Goal: Task Accomplishment & Management: Use online tool/utility

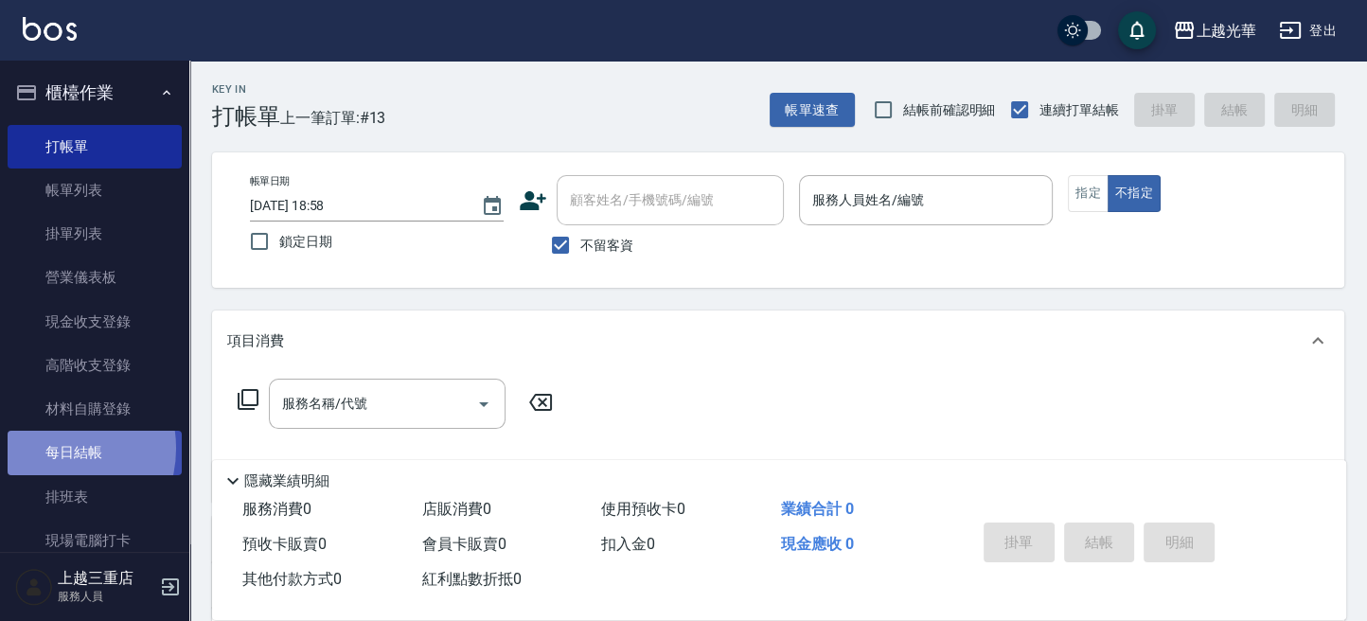
click at [52, 448] on link "每日結帳" at bounding box center [95, 453] width 174 height 44
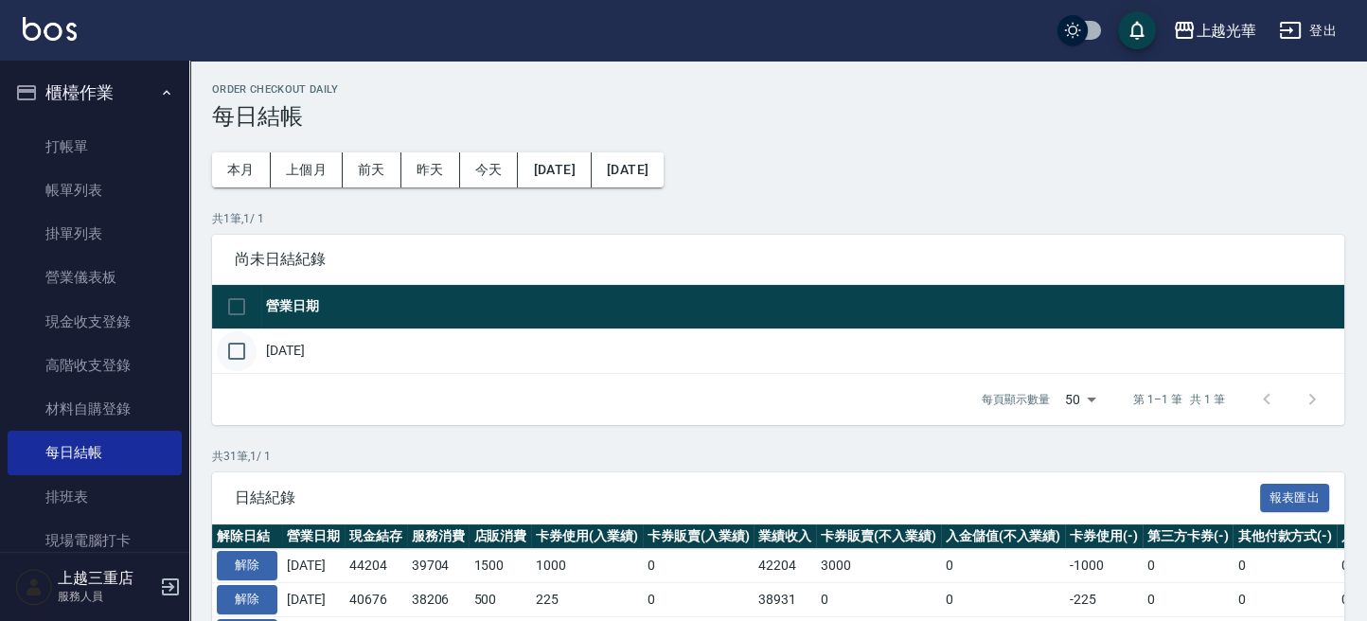
click at [242, 350] on input "checkbox" at bounding box center [237, 351] width 40 height 40
checkbox input "true"
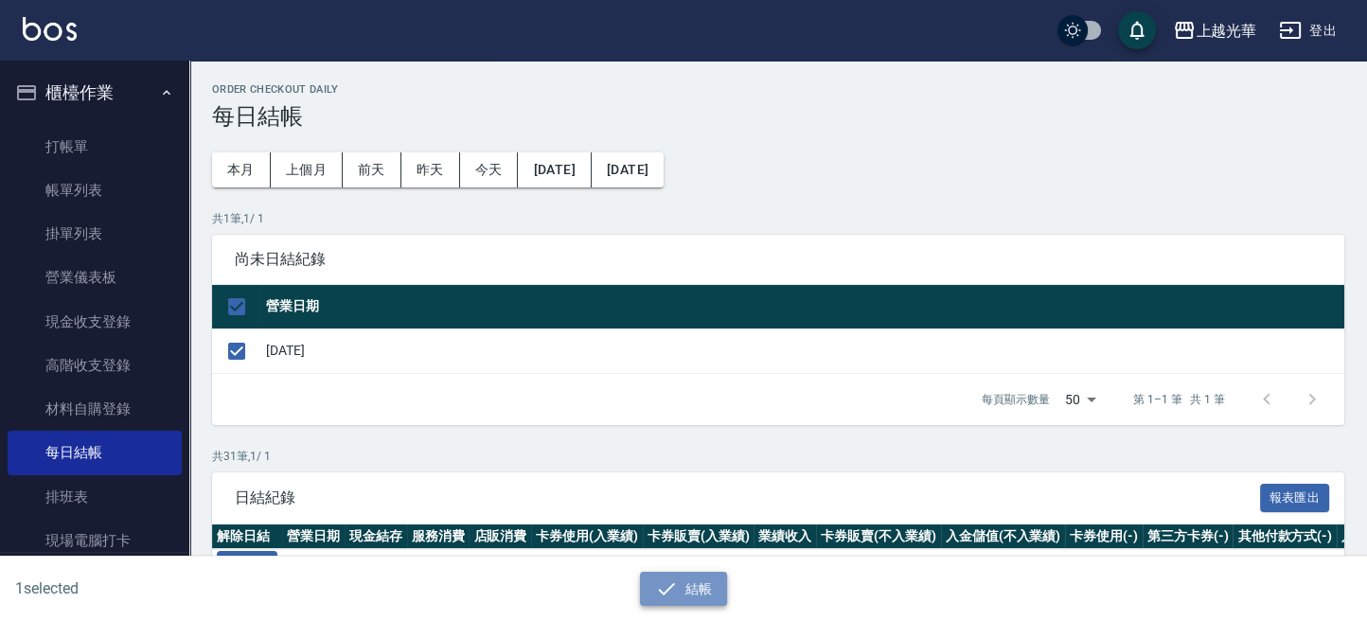
click at [681, 574] on button "結帳" at bounding box center [684, 589] width 88 height 35
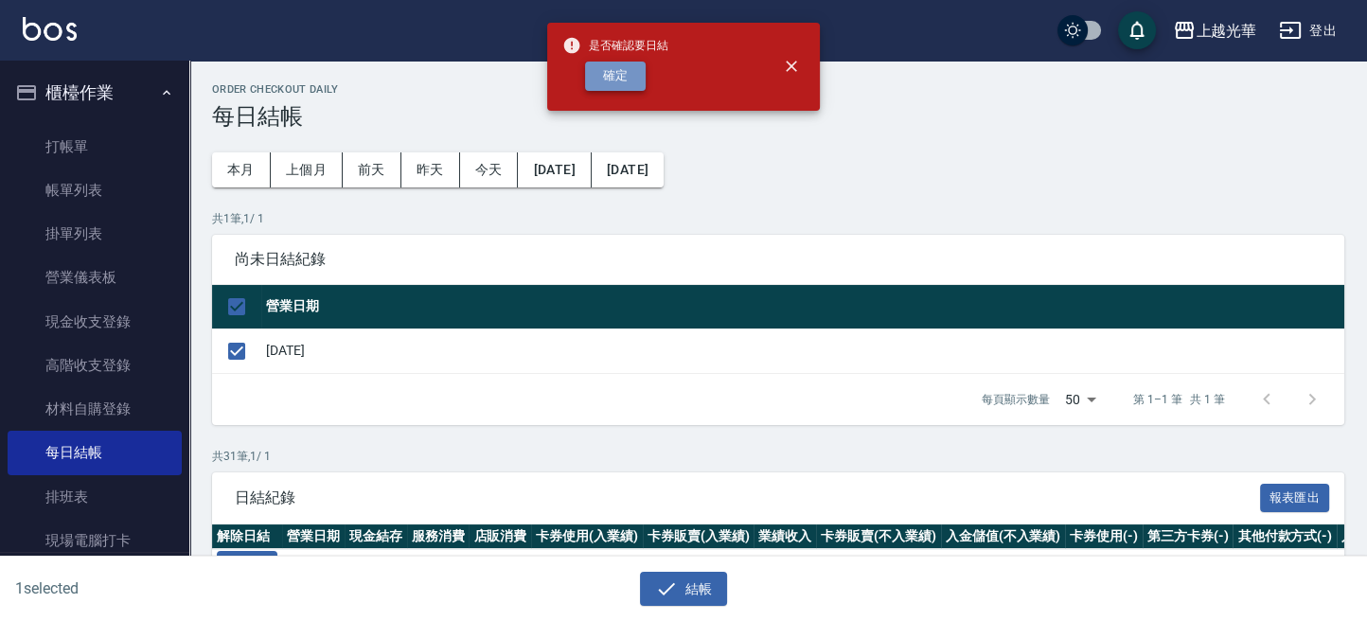
click at [610, 74] on button "確定" at bounding box center [615, 76] width 61 height 29
checkbox input "false"
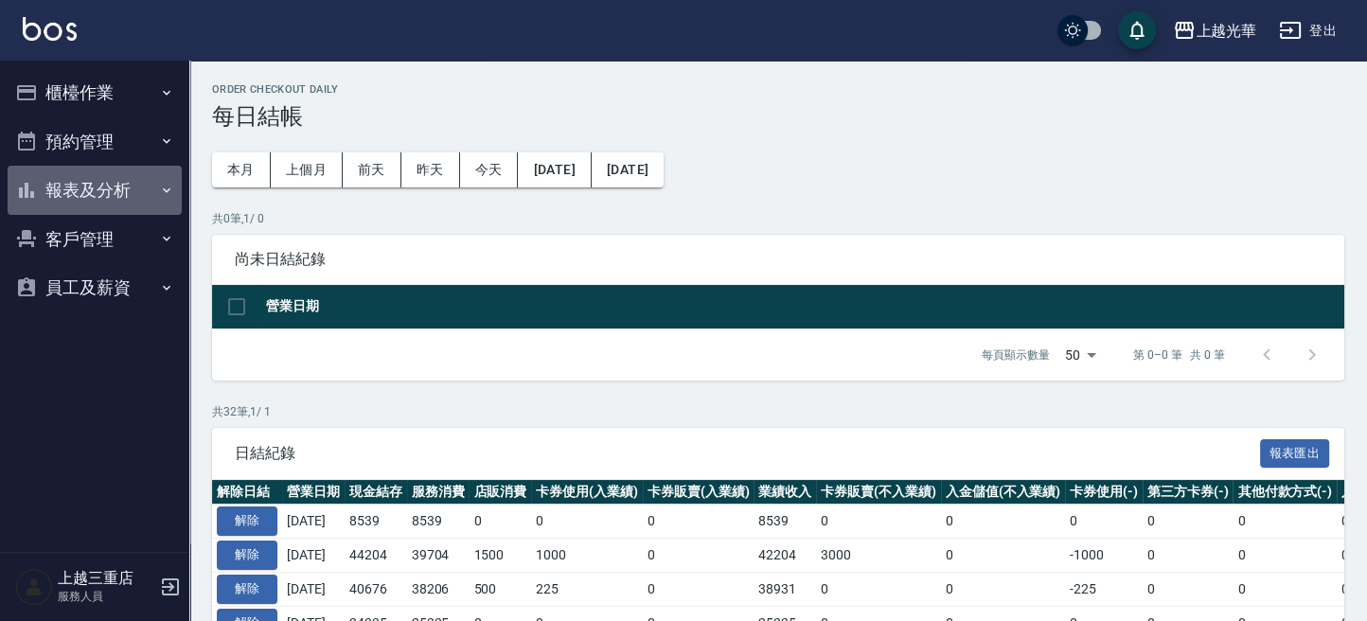
click at [121, 177] on button "報表及分析" at bounding box center [95, 190] width 174 height 49
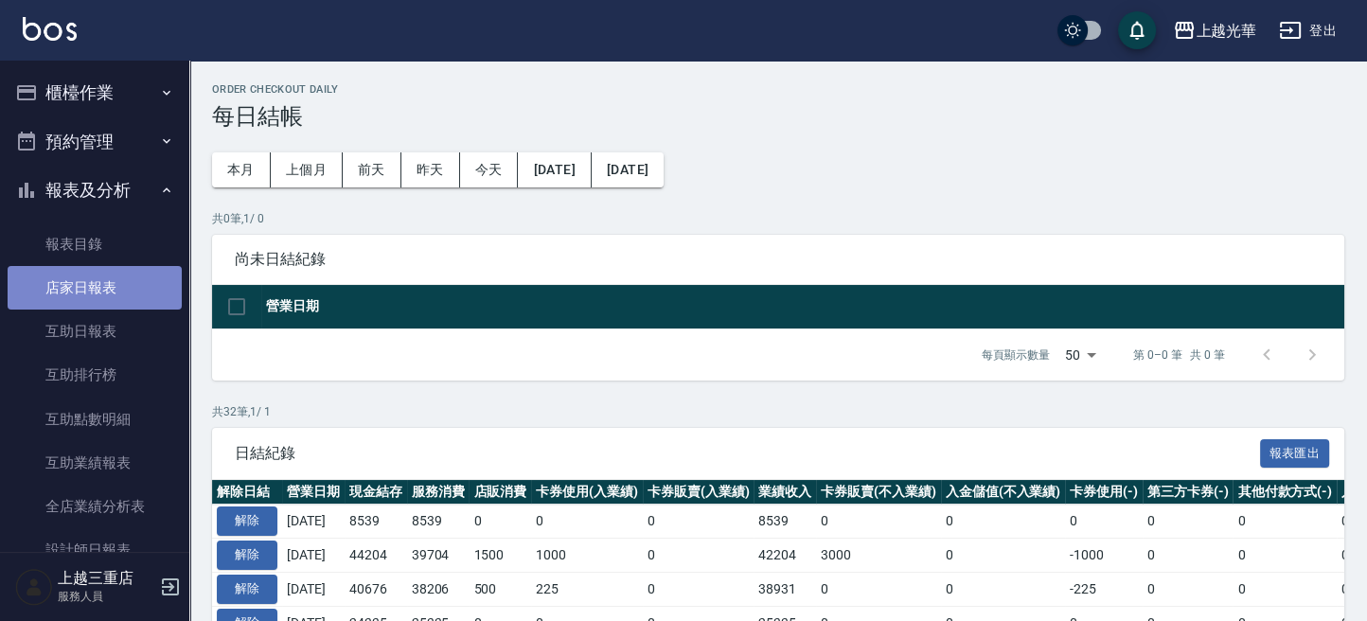
click at [142, 302] on link "店家日報表" at bounding box center [95, 288] width 174 height 44
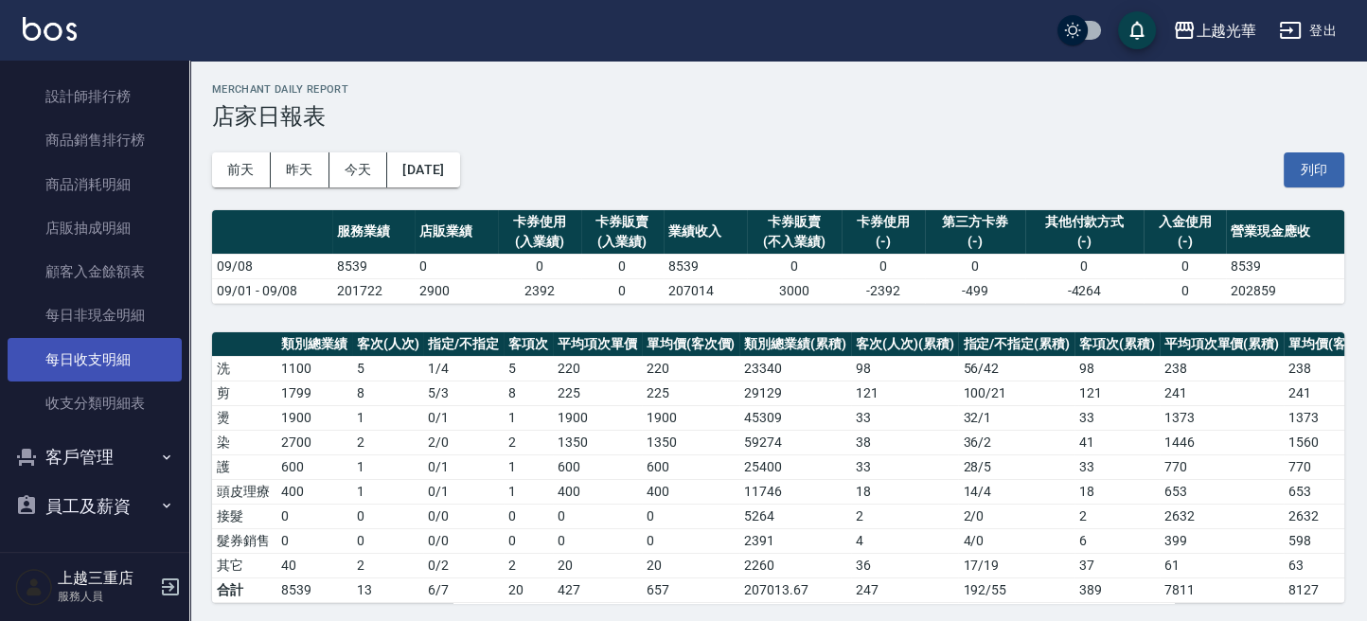
scroll to position [459, 0]
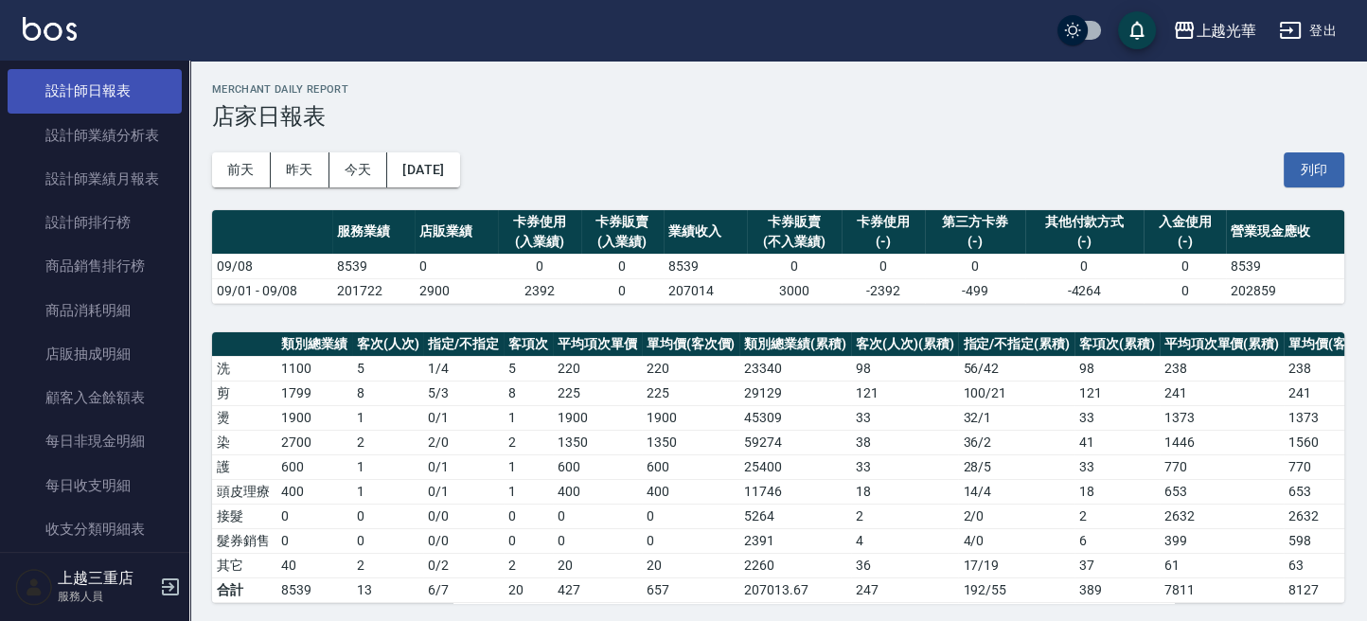
click at [115, 104] on link "設計師日報表" at bounding box center [95, 91] width 174 height 44
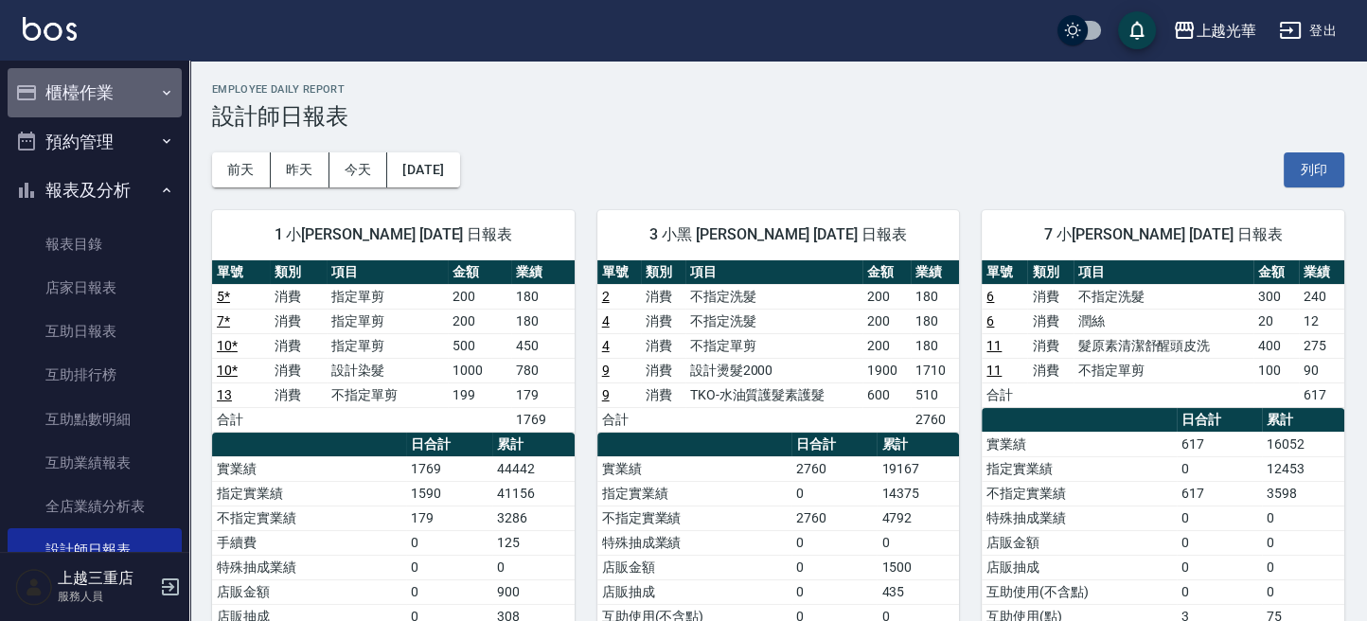
click at [97, 98] on button "櫃檯作業" at bounding box center [95, 92] width 174 height 49
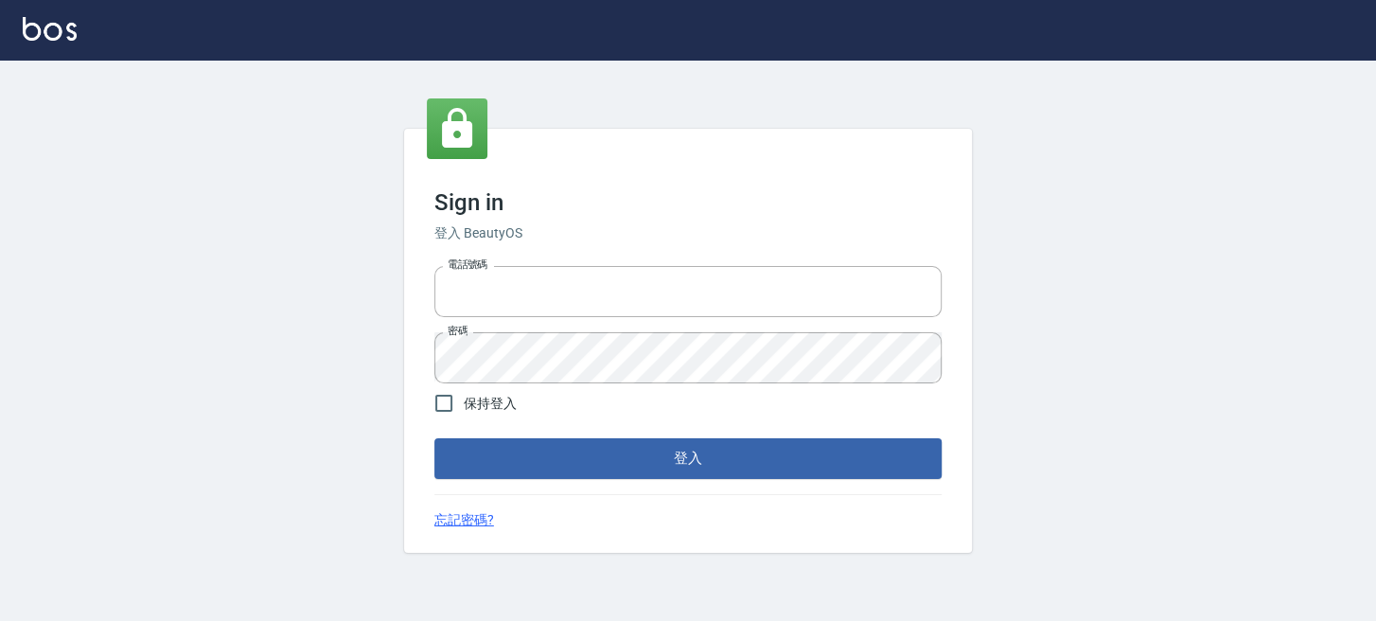
type input "0289832082"
click at [619, 434] on form "電話號碼 [PHONE_NUMBER] 電話號碼 密碼 密碼 保持登入 登入" at bounding box center [687, 368] width 507 height 220
click at [619, 449] on button "登入" at bounding box center [687, 458] width 507 height 40
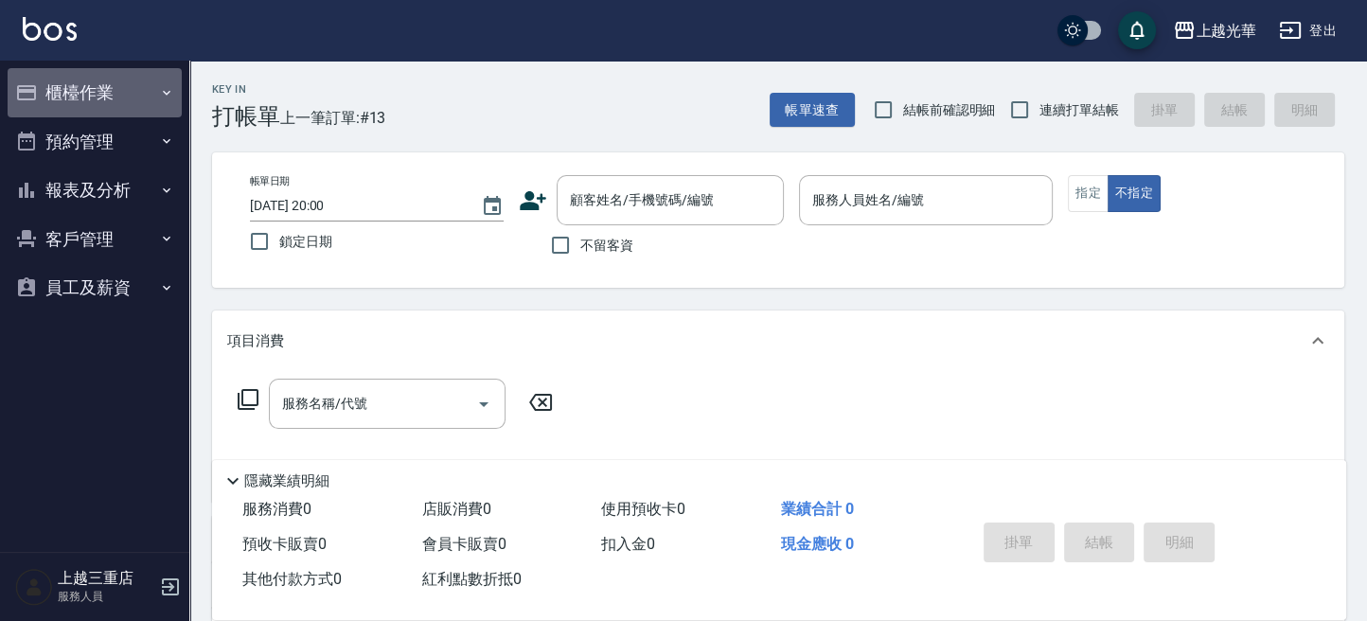
click at [101, 97] on button "櫃檯作業" at bounding box center [95, 92] width 174 height 49
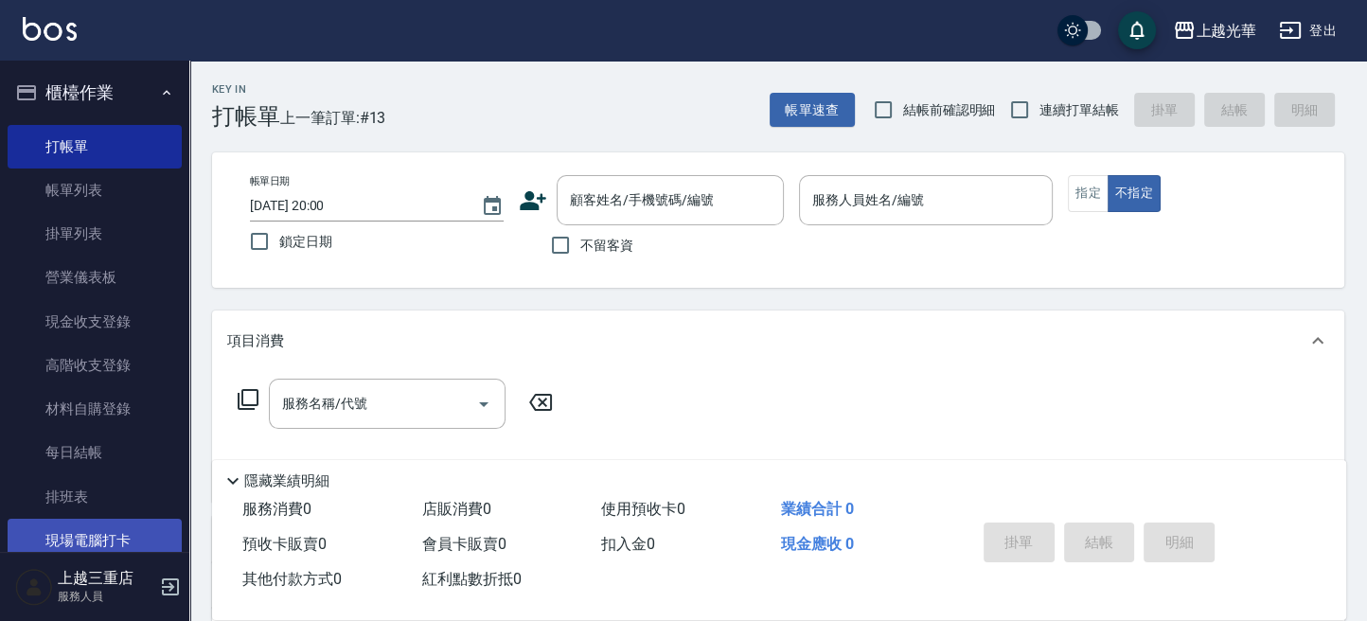
click at [124, 536] on link "現場電腦打卡" at bounding box center [95, 541] width 174 height 44
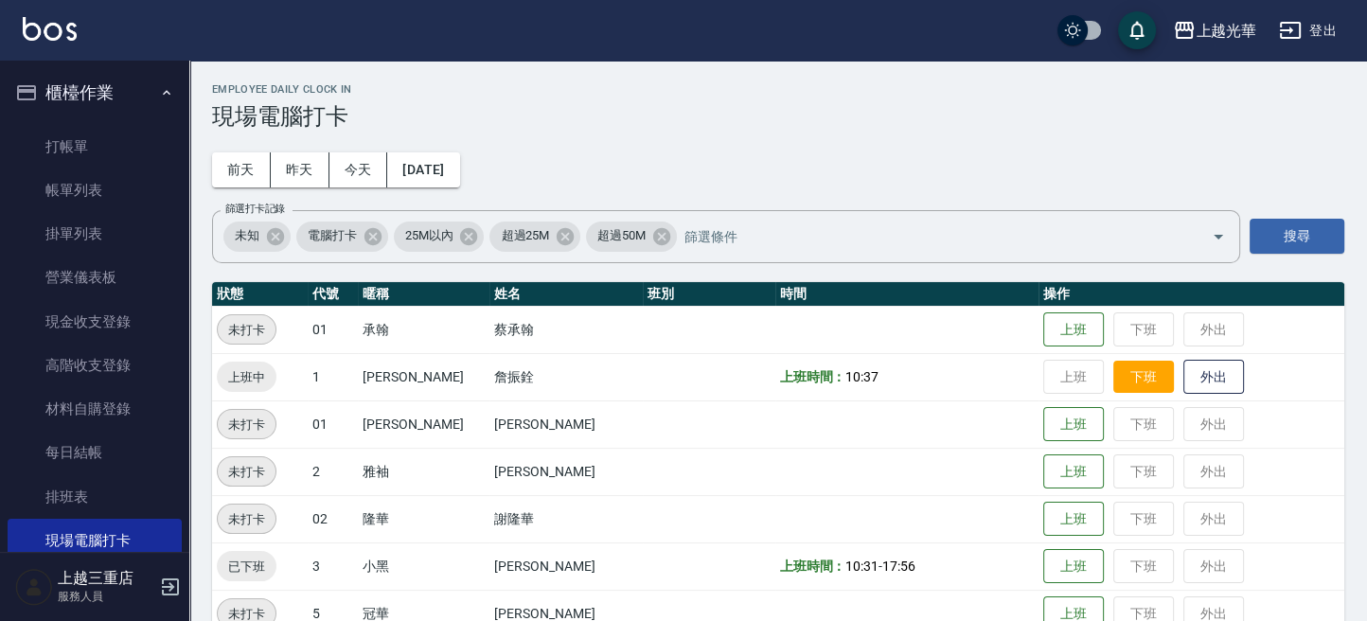
click at [1113, 383] on button "下班" at bounding box center [1143, 377] width 61 height 33
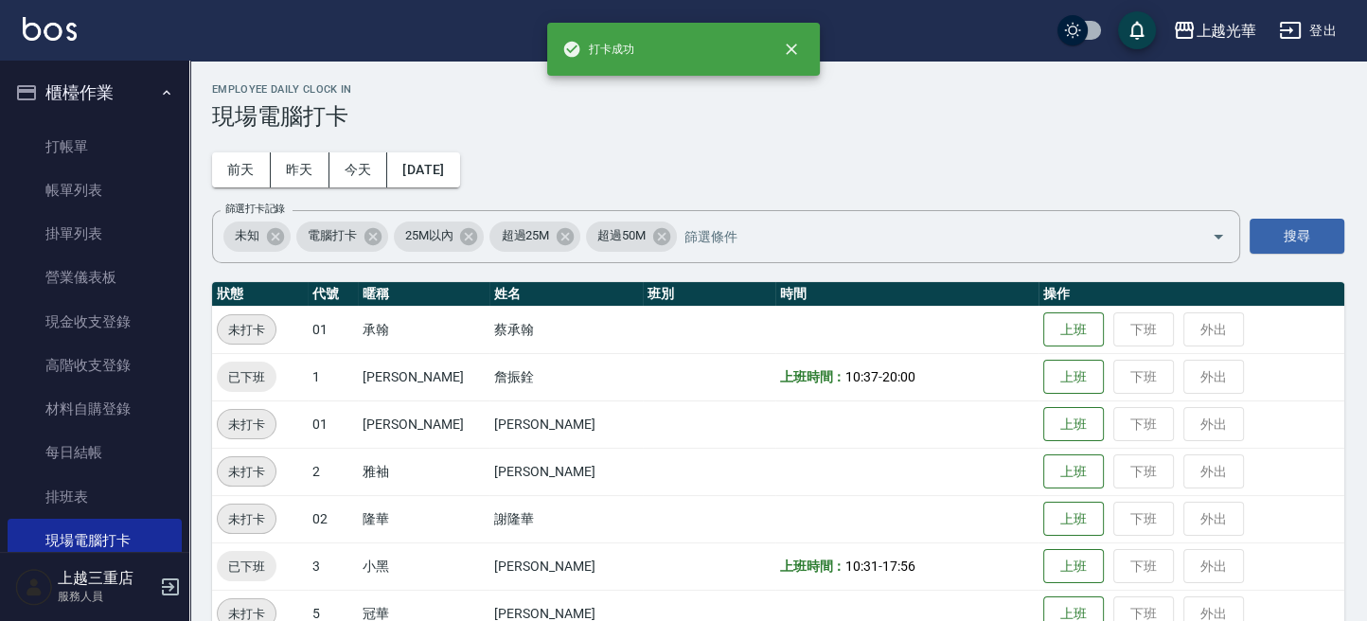
scroll to position [252, 0]
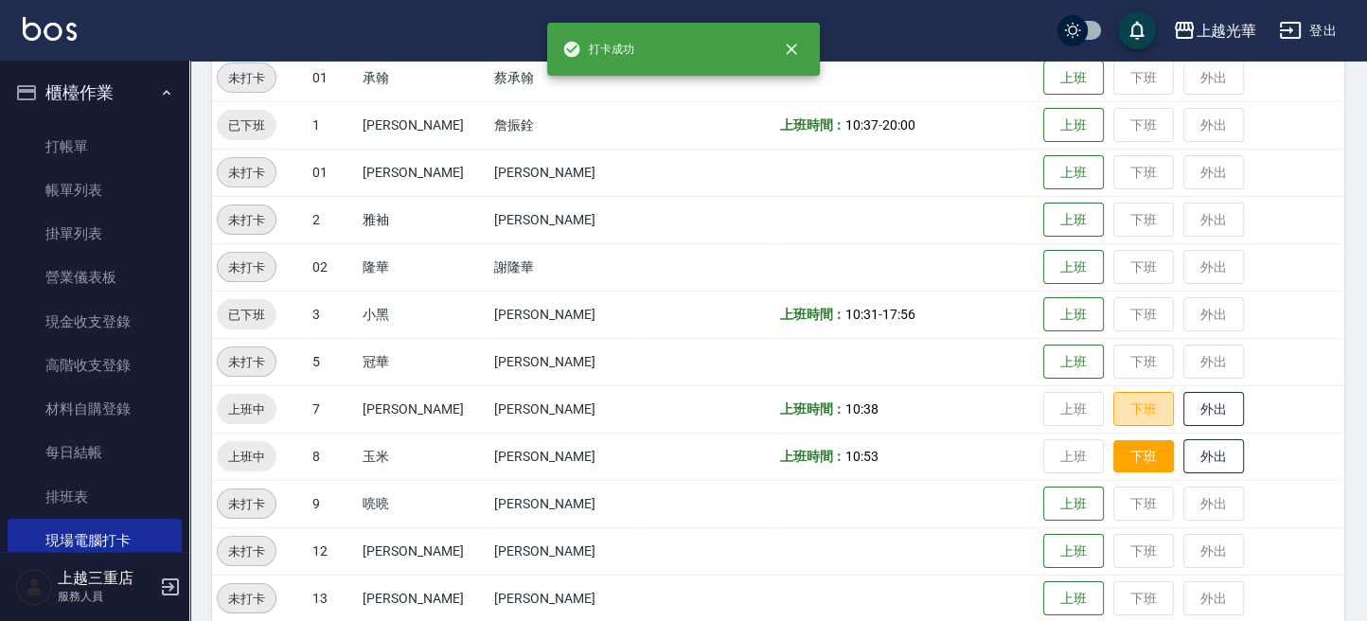
drag, startPoint x: 1125, startPoint y: 404, endPoint x: 1135, endPoint y: 452, distance: 49.2
click at [1125, 407] on button "下班" at bounding box center [1143, 409] width 61 height 35
click at [1120, 451] on button "下班" at bounding box center [1143, 456] width 61 height 33
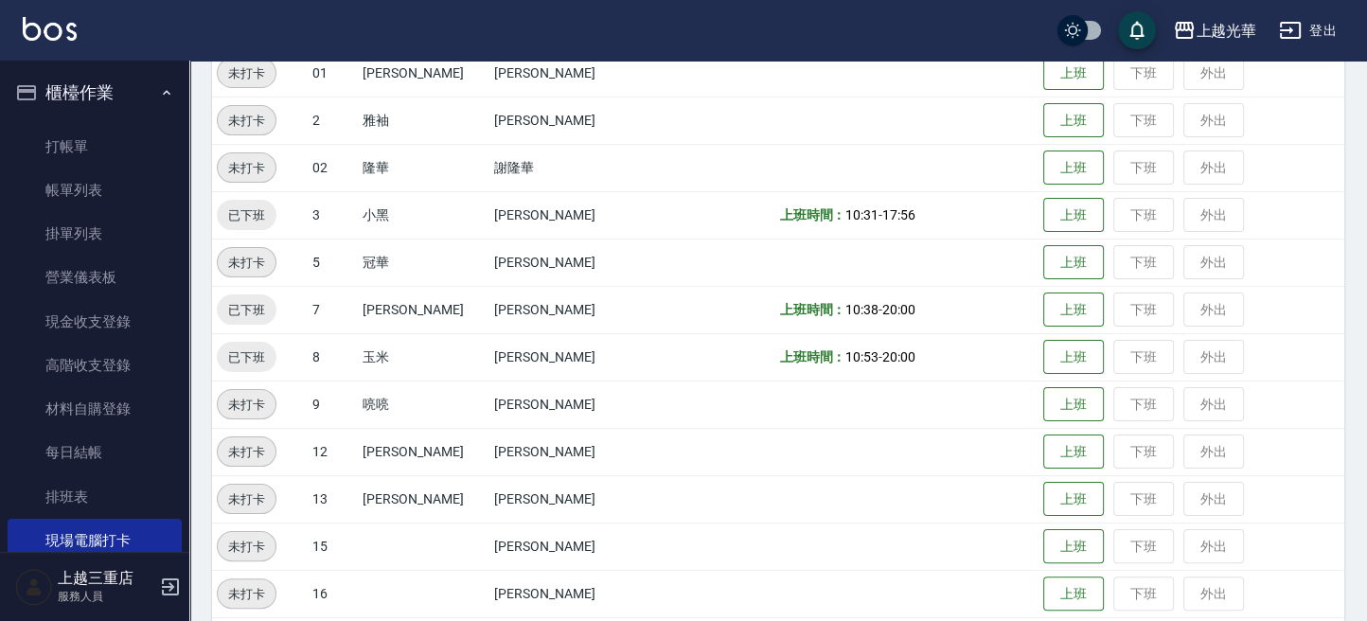
scroll to position [511, 0]
